Goal: Navigation & Orientation: Find specific page/section

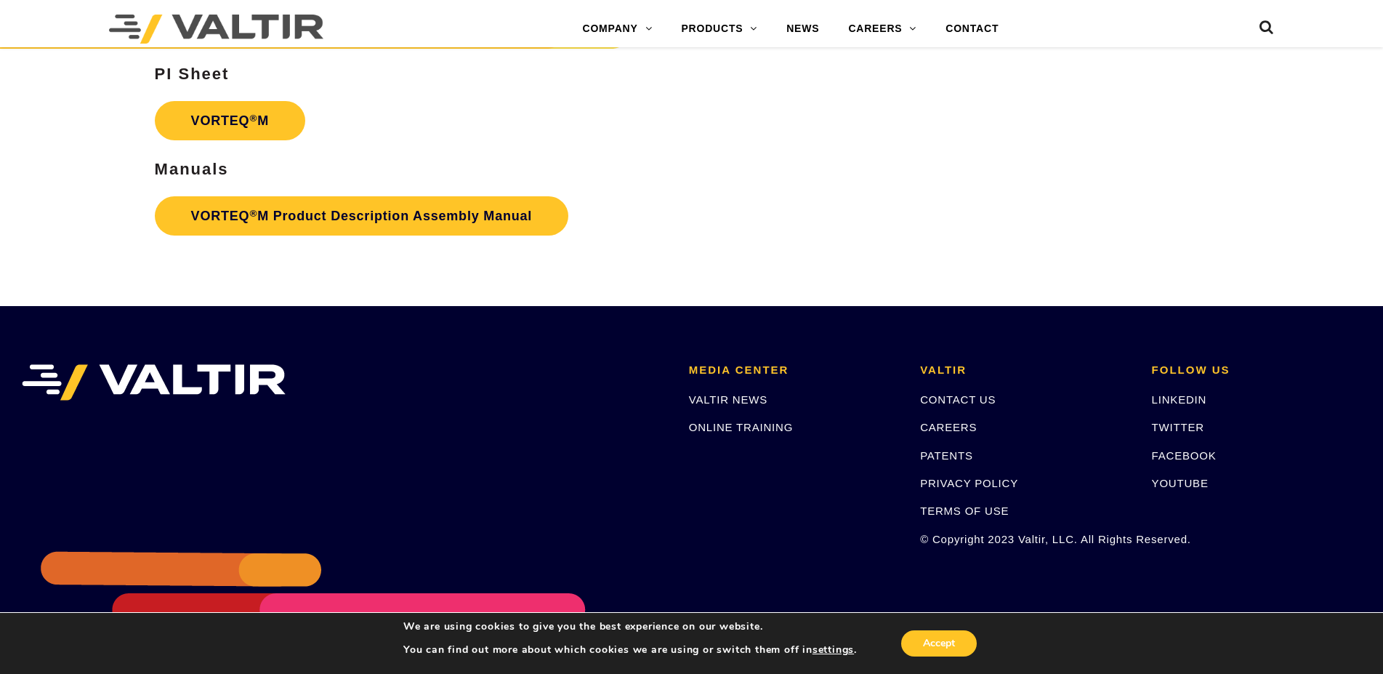
scroll to position [3117, 0]
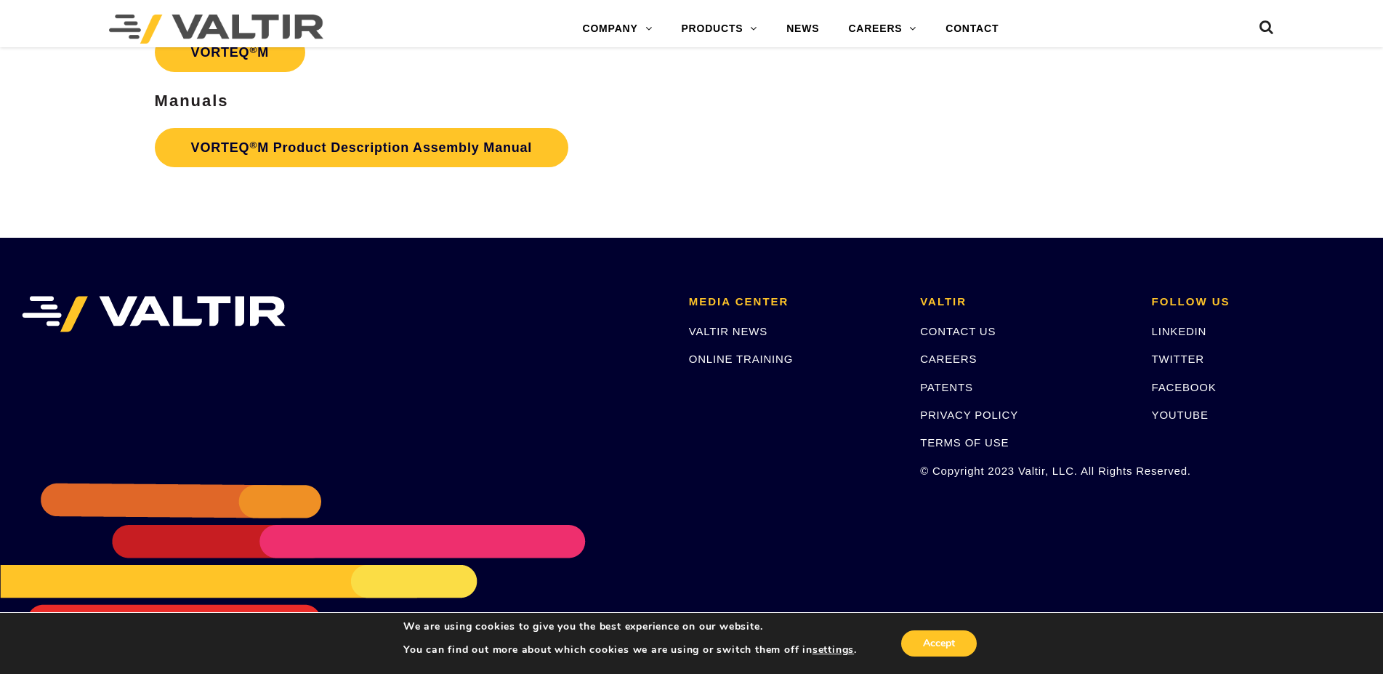
click at [778, 474] on li "MEDIA CENTER VALTIR NEWS ONLINE TRAINING" at bounding box center [793, 387] width 231 height 182
click at [967, 645] on button "Accept" at bounding box center [939, 643] width 76 height 26
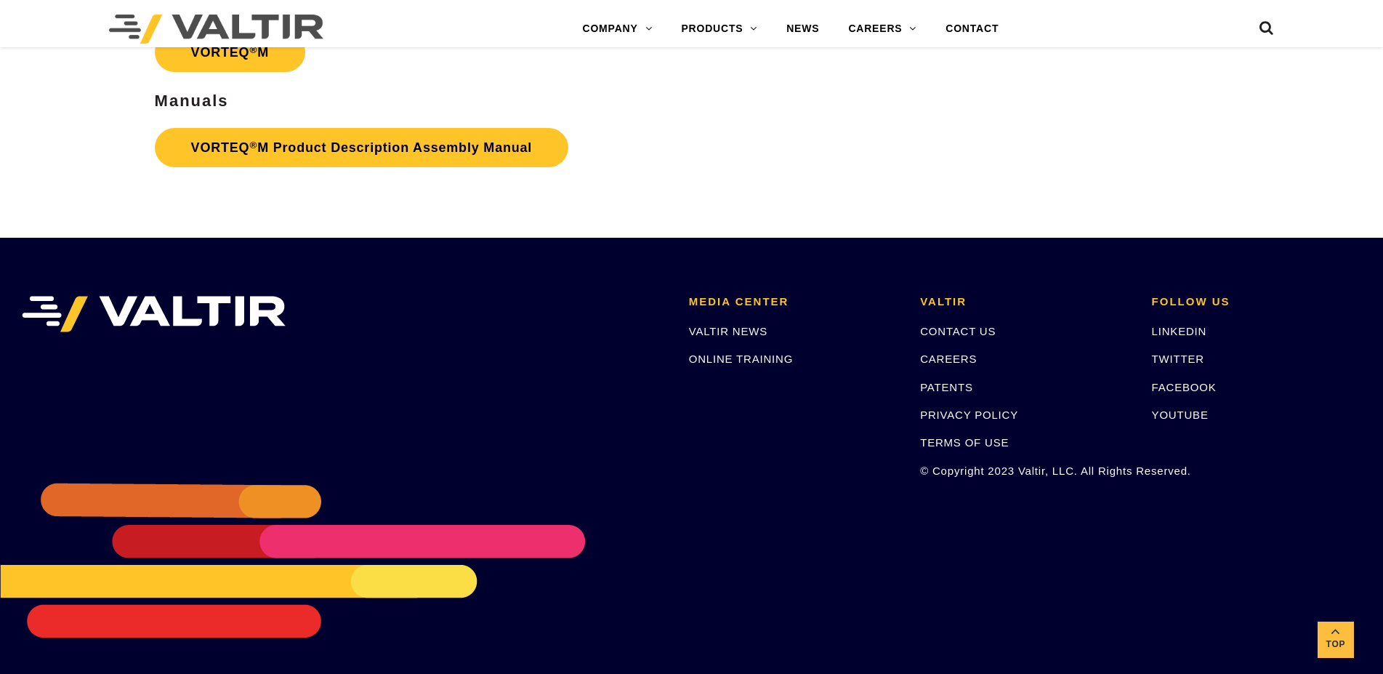
click at [191, 309] on img at bounding box center [154, 314] width 264 height 36
click at [709, 325] on link "VALTIR NEWS" at bounding box center [728, 331] width 78 height 12
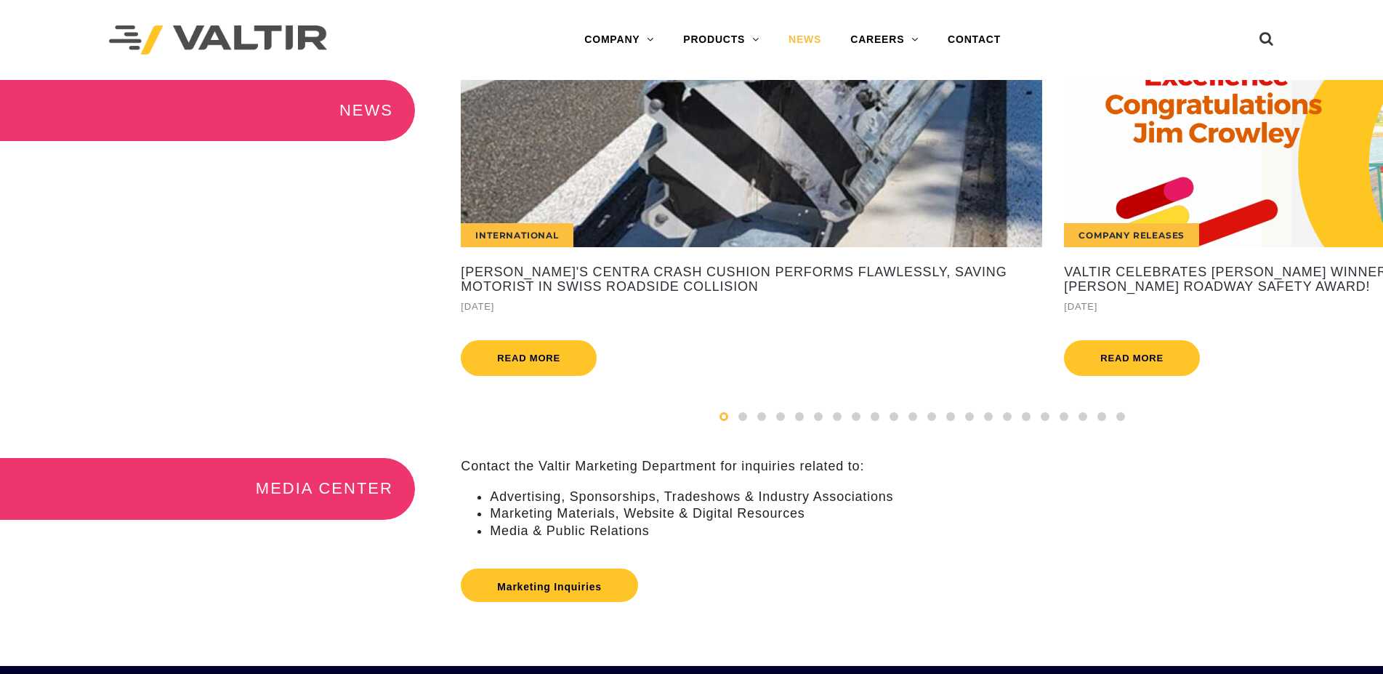
click at [267, 39] on img at bounding box center [218, 40] width 218 height 30
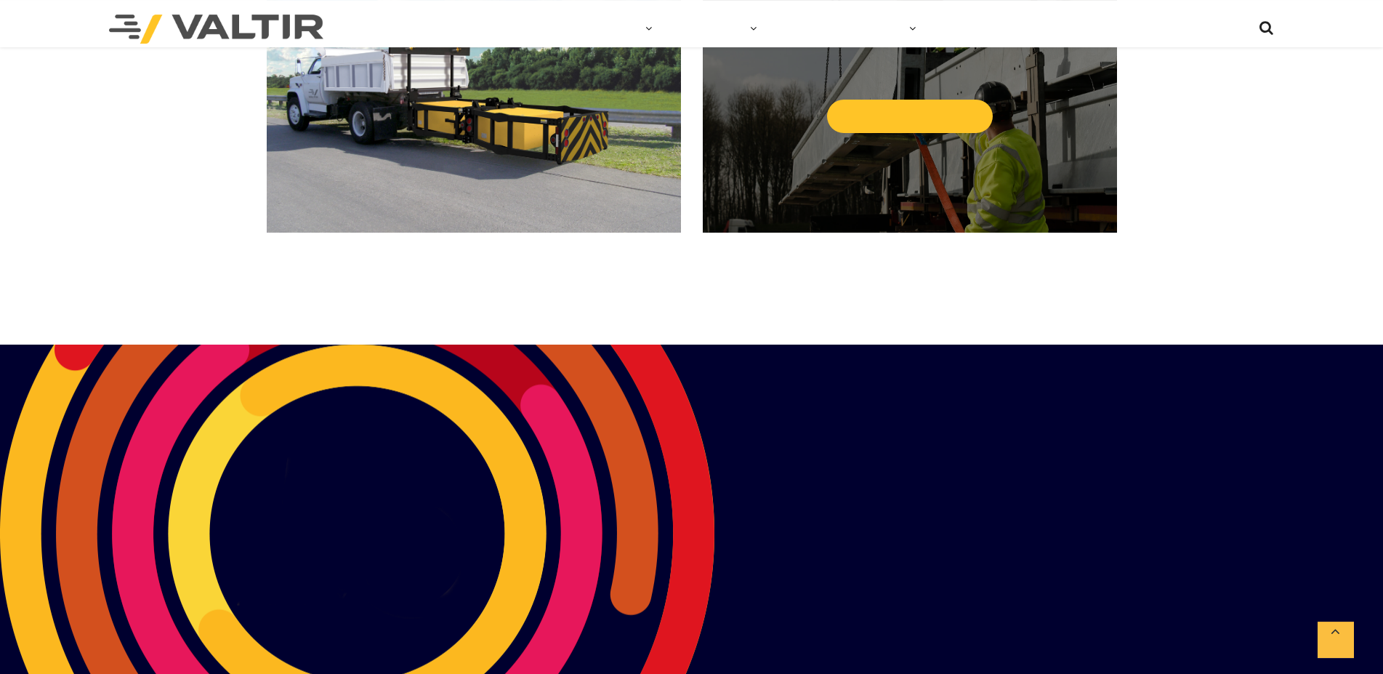
scroll to position [2224, 0]
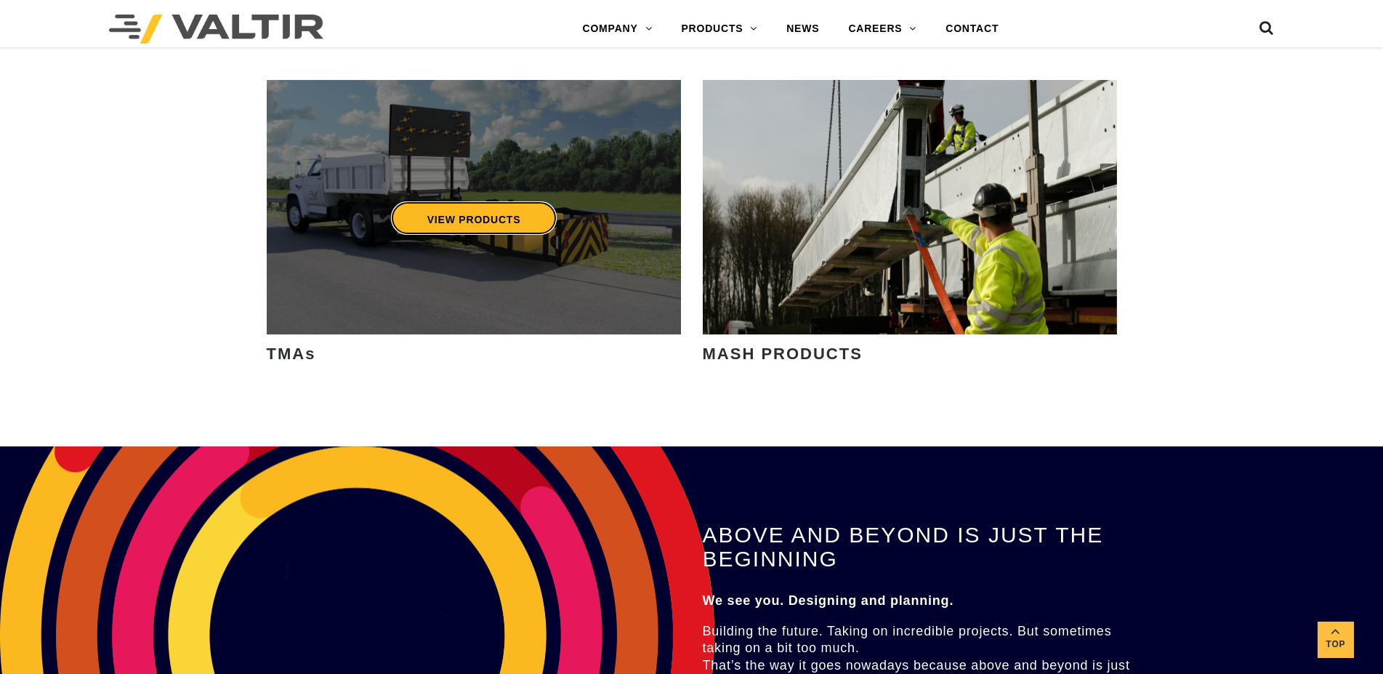
click at [453, 222] on link "VIEW PRODUCTS" at bounding box center [473, 217] width 166 height 33
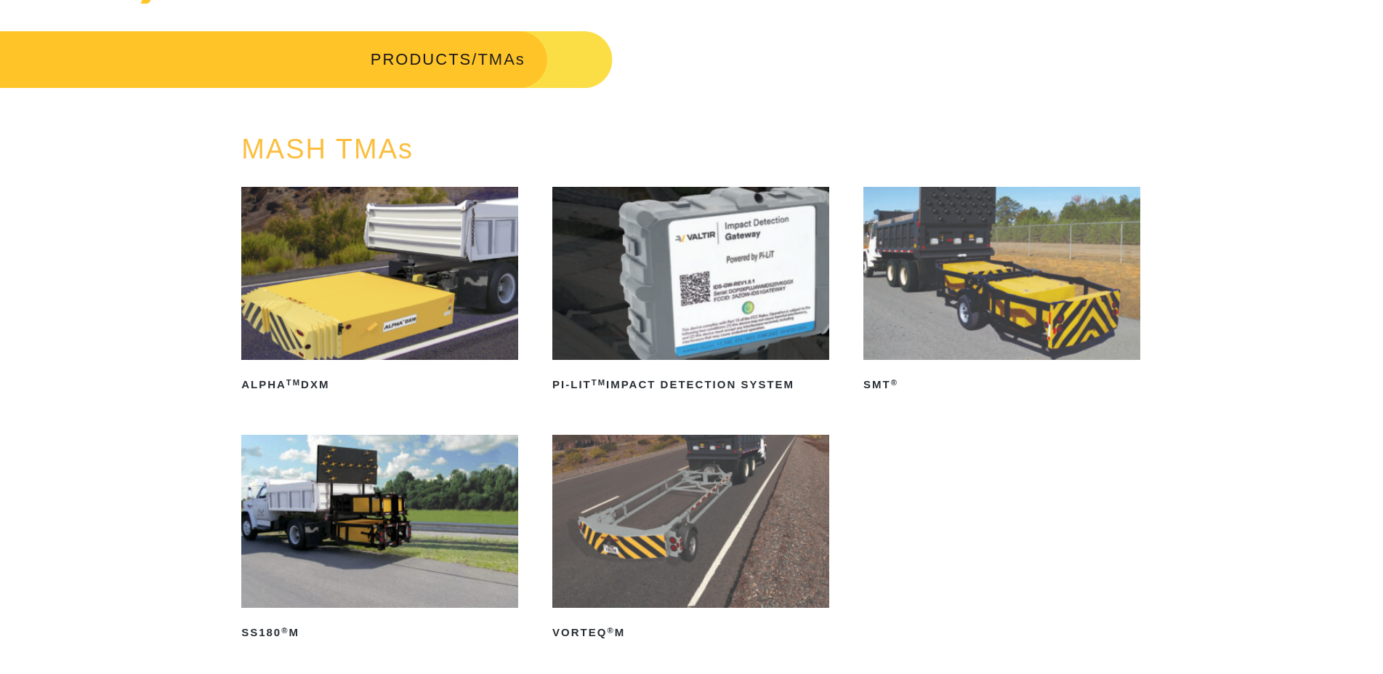
scroll to position [74, 0]
